Goal: Find specific page/section: Find specific page/section

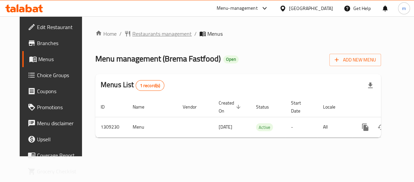
click at [143, 33] on span "Restaurants management" at bounding box center [161, 34] width 59 height 8
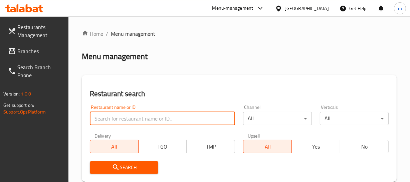
click at [132, 117] on input "search" at bounding box center [162, 118] width 145 height 13
paste input "705178"
type input "705178"
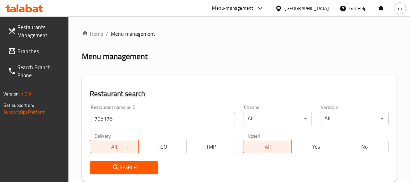
drag, startPoint x: 132, startPoint y: 165, endPoint x: 146, endPoint y: 145, distance: 24.6
click at [136, 164] on span "Search" at bounding box center [124, 167] width 58 height 8
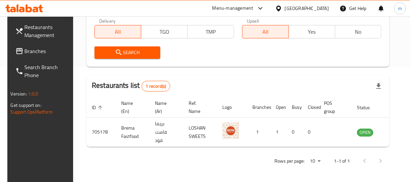
scroll to position [0, 8]
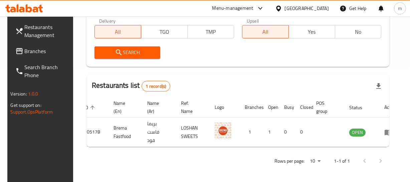
click at [39, 50] on span "Branches" at bounding box center [48, 51] width 46 height 8
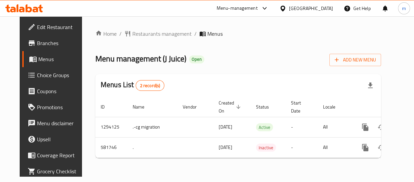
click at [161, 39] on div "Home / Restaurants management / Menus Menu management ( J Juice ) Open Add New …" at bounding box center [238, 96] width 286 height 133
click at [161, 35] on span "Restaurants management" at bounding box center [161, 34] width 59 height 8
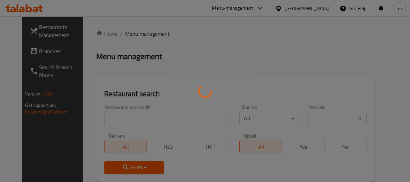
click at [147, 115] on div at bounding box center [205, 91] width 410 height 182
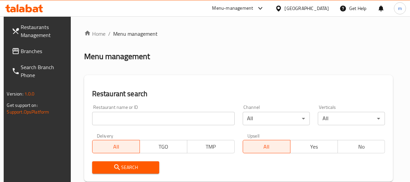
click at [130, 117] on input "search" at bounding box center [163, 118] width 142 height 13
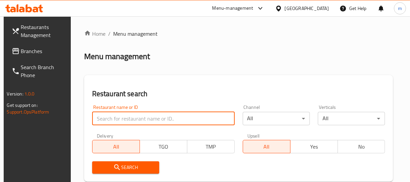
paste input "636874"
type input "636874"
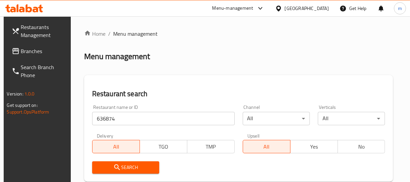
click at [131, 169] on span "Search" at bounding box center [125, 167] width 56 height 8
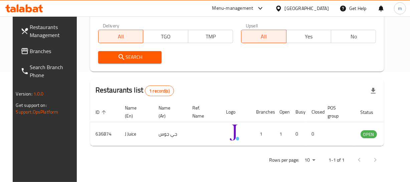
scroll to position [0, 8]
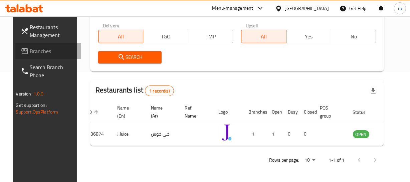
click at [34, 47] on span "Branches" at bounding box center [53, 51] width 46 height 8
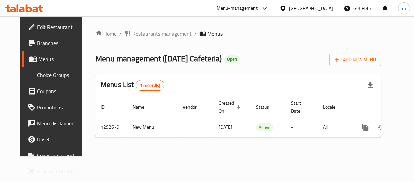
click at [146, 33] on span "Restaurants management" at bounding box center [161, 34] width 59 height 8
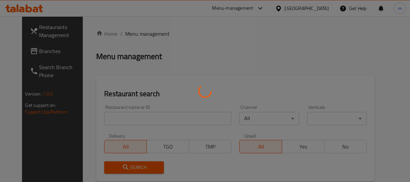
click at [150, 118] on div at bounding box center [205, 91] width 410 height 182
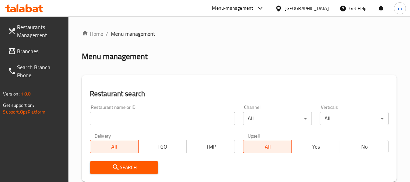
click at [150, 118] on input "search" at bounding box center [162, 118] width 145 height 13
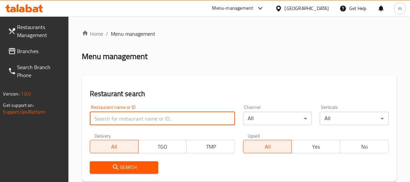
click at [150, 118] on input "search" at bounding box center [162, 118] width 145 height 13
paste input "699190"
type input "699190"
click button "Search" at bounding box center [124, 167] width 69 height 12
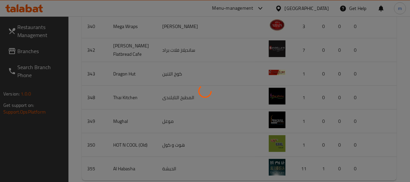
scroll to position [129, 0]
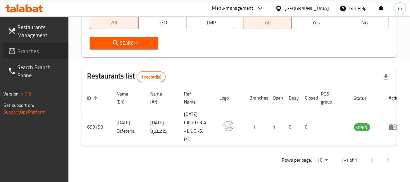
click at [30, 50] on span "Branches" at bounding box center [40, 51] width 46 height 8
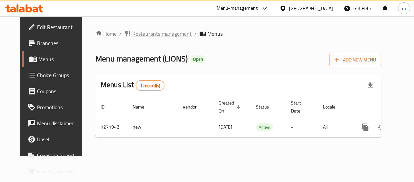
click at [150, 34] on span "Restaurants management" at bounding box center [161, 34] width 59 height 8
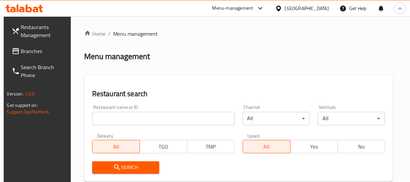
click at [126, 117] on input "search" at bounding box center [163, 118] width 142 height 13
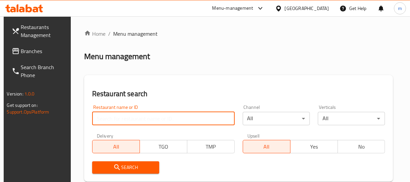
paste input "690039"
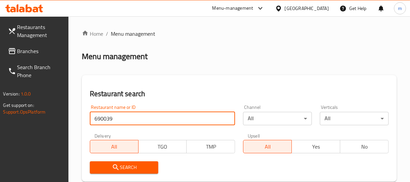
scroll to position [151, 0]
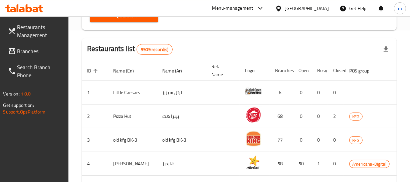
type input "690039"
click at [129, 19] on span "Search" at bounding box center [124, 16] width 58 height 8
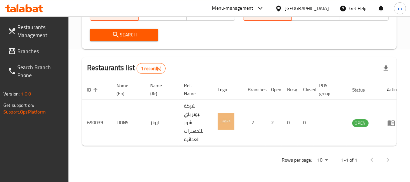
scroll to position [0, 8]
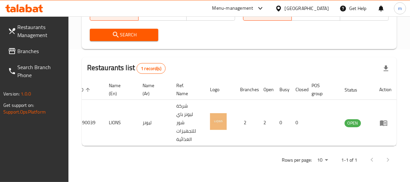
click at [20, 51] on span "Branches" at bounding box center [40, 51] width 46 height 8
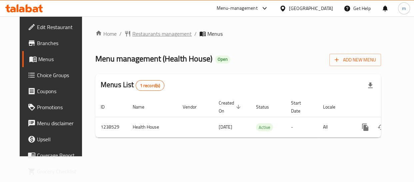
click at [144, 31] on span "Restaurants management" at bounding box center [161, 34] width 59 height 8
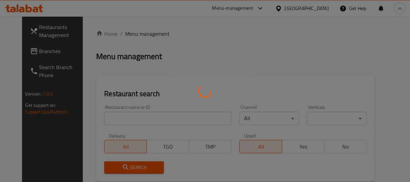
click at [140, 120] on div at bounding box center [205, 91] width 410 height 182
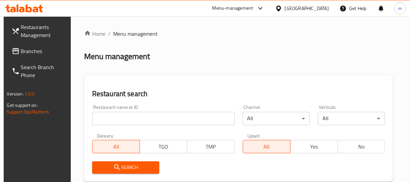
click at [140, 120] on div at bounding box center [205, 91] width 410 height 182
click at [140, 120] on input "search" at bounding box center [163, 118] width 142 height 13
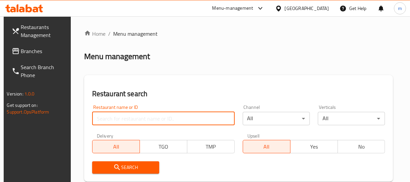
paste input "679754"
type input "679754"
click button "Search" at bounding box center [125, 167] width 67 height 12
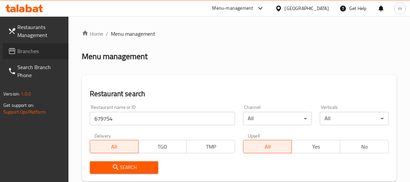
click at [30, 50] on span "Branches" at bounding box center [40, 51] width 46 height 8
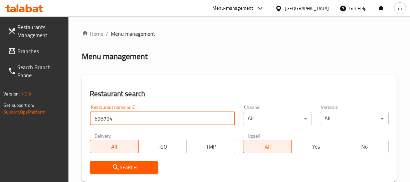
scroll to position [110, 0]
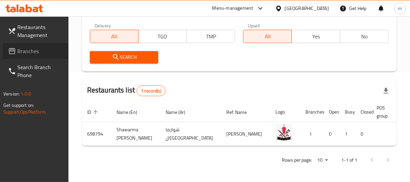
drag, startPoint x: 0, startPoint y: 0, endPoint x: 24, endPoint y: 53, distance: 58.1
click at [24, 53] on span "Branches" at bounding box center [40, 51] width 46 height 8
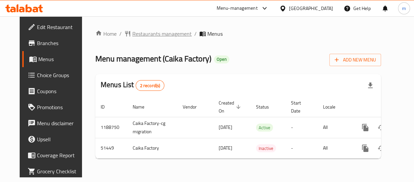
click at [161, 35] on span "Restaurants management" at bounding box center [161, 34] width 59 height 8
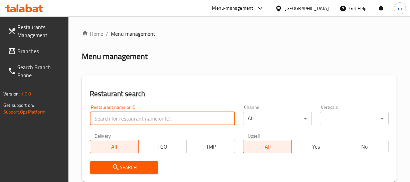
click at [149, 120] on input "search" at bounding box center [162, 118] width 145 height 13
paste input "25718"
type input "25718"
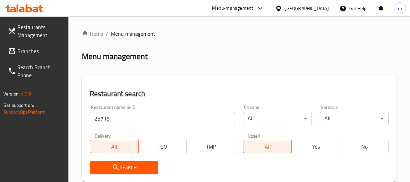
scroll to position [121, 0]
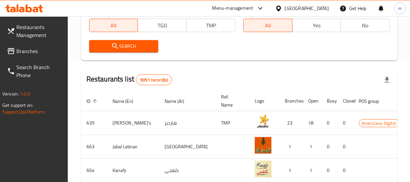
click at [131, 43] on span "Search" at bounding box center [123, 46] width 58 height 8
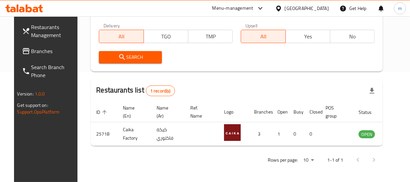
scroll to position [0, 5]
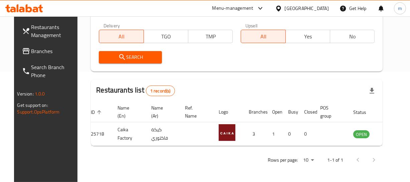
click at [31, 53] on span "Branches" at bounding box center [54, 51] width 46 height 8
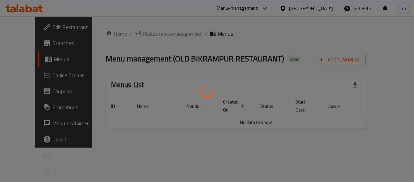
click at [148, 35] on div at bounding box center [207, 91] width 414 height 182
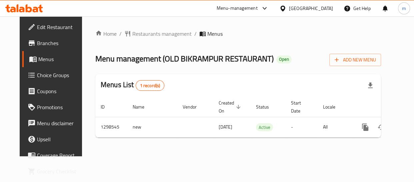
click at [149, 34] on span "Restaurants management" at bounding box center [161, 34] width 59 height 8
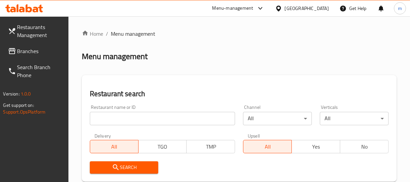
click at [135, 117] on div at bounding box center [205, 91] width 410 height 182
click at [135, 117] on input "search" at bounding box center [162, 118] width 145 height 13
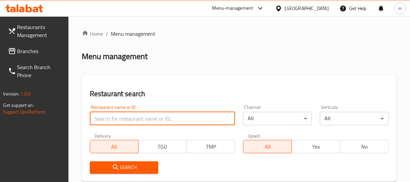
paste input "700967"
type input "700967"
click button "Search" at bounding box center [124, 167] width 69 height 12
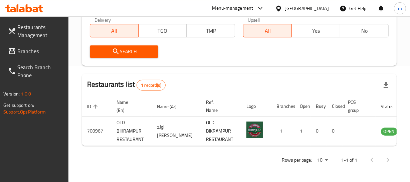
scroll to position [0, 21]
